Goal: Task Accomplishment & Management: Complete application form

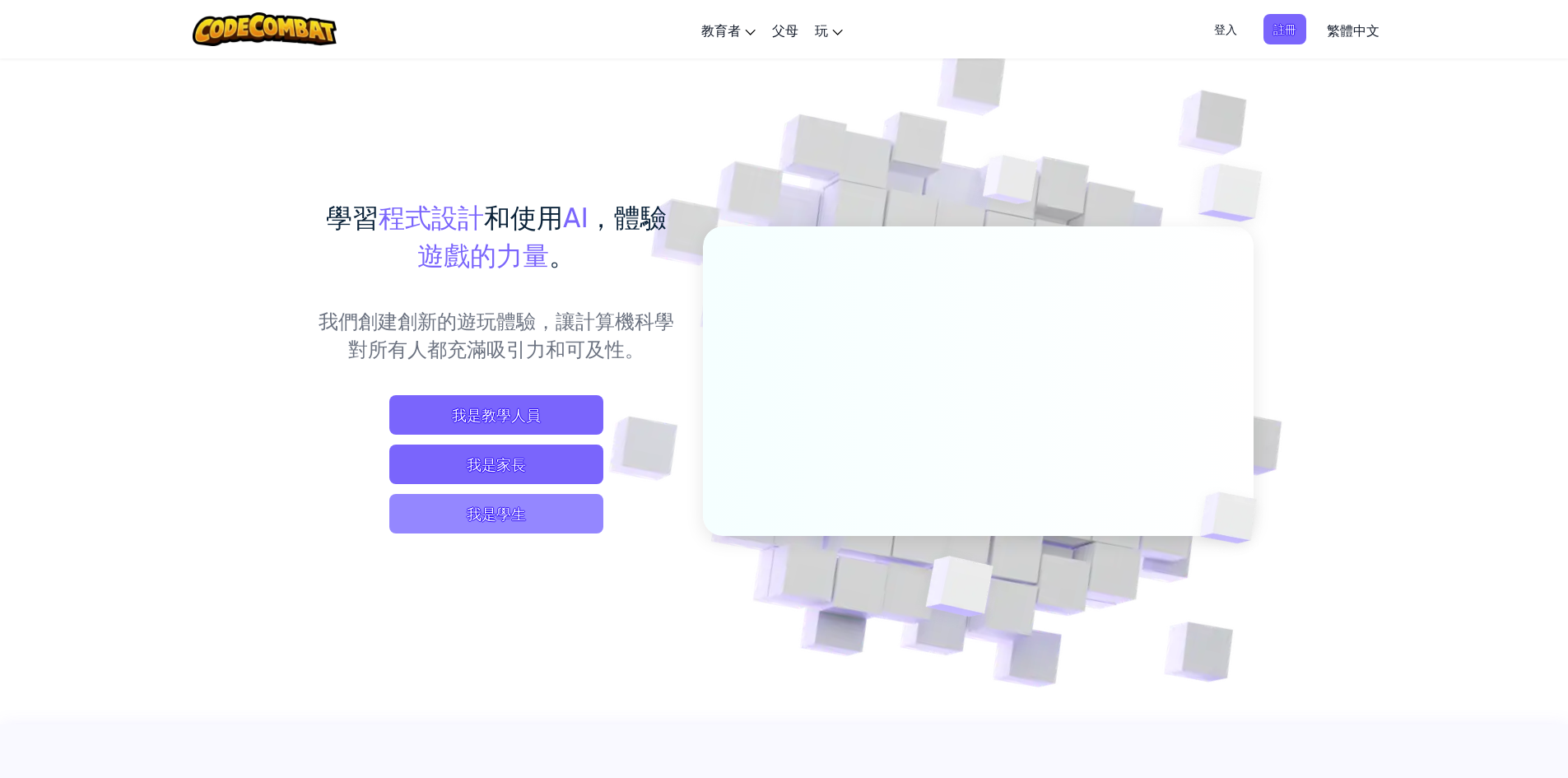
click at [592, 523] on span "我是學生" at bounding box center [496, 514] width 214 height 40
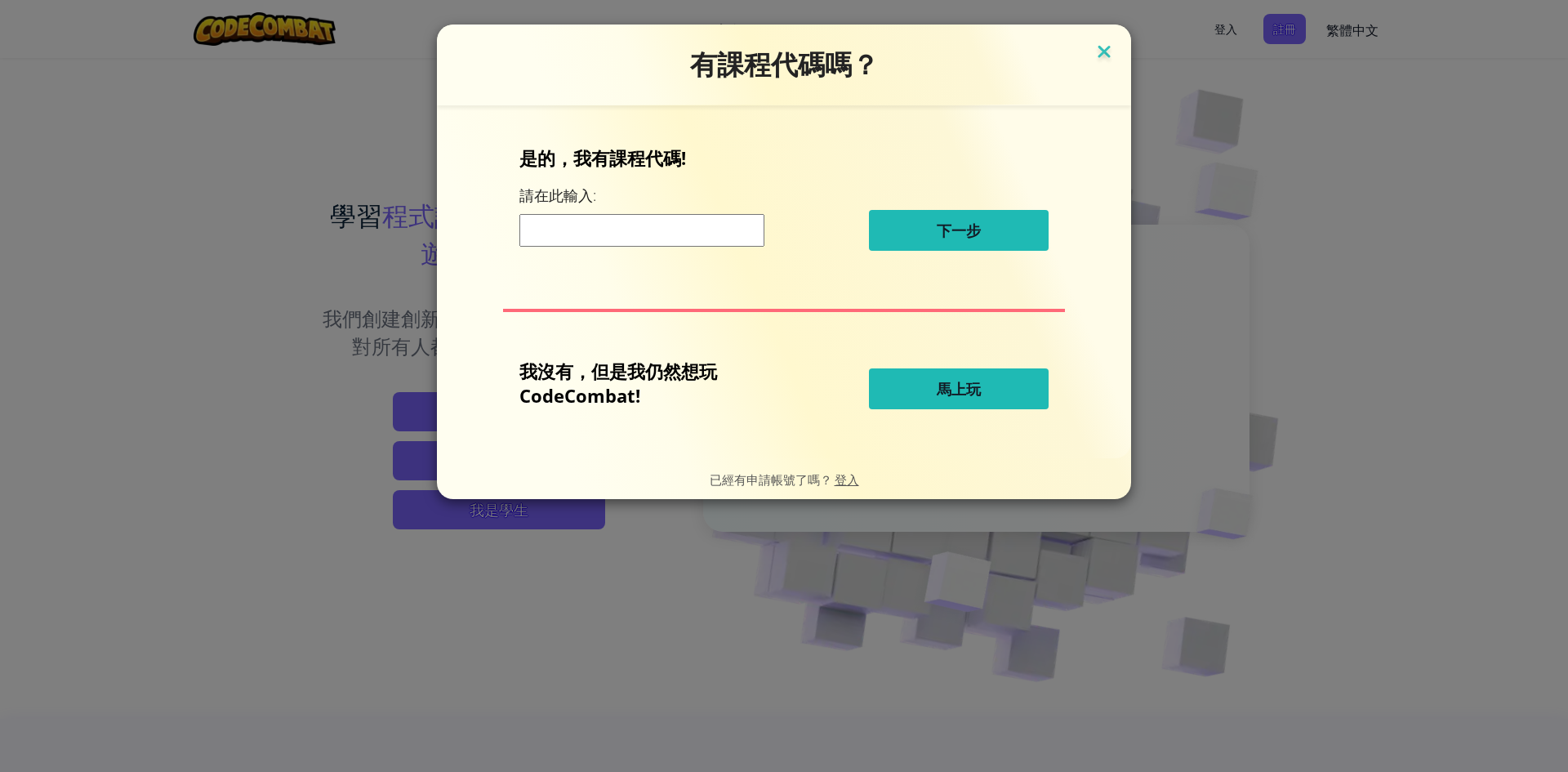
click at [1095, 54] on img at bounding box center [1104, 52] width 22 height 25
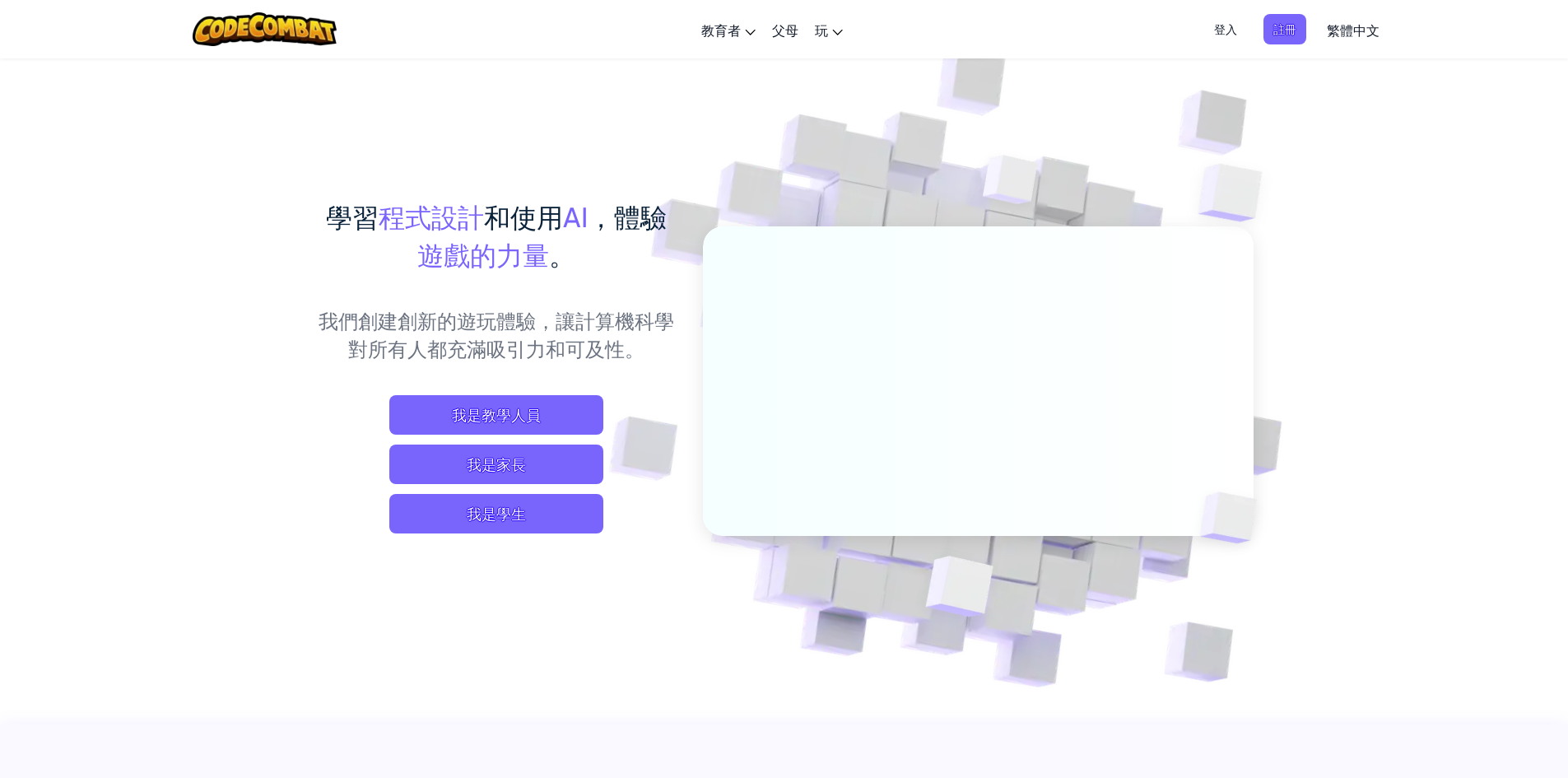
click at [1219, 22] on span "登入" at bounding box center [1225, 29] width 43 height 31
